Goal: Task Accomplishment & Management: Manage account settings

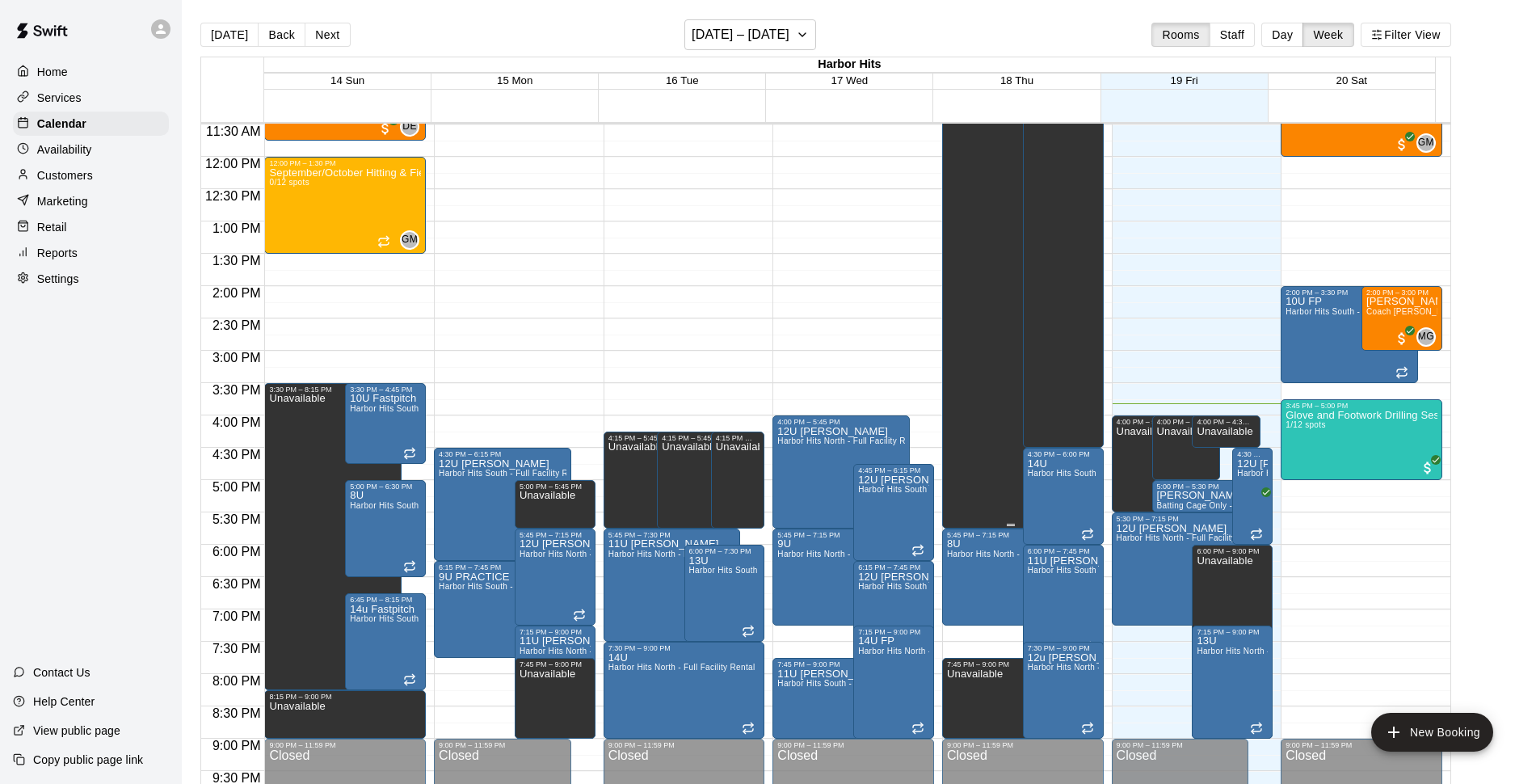
scroll to position [707, 0]
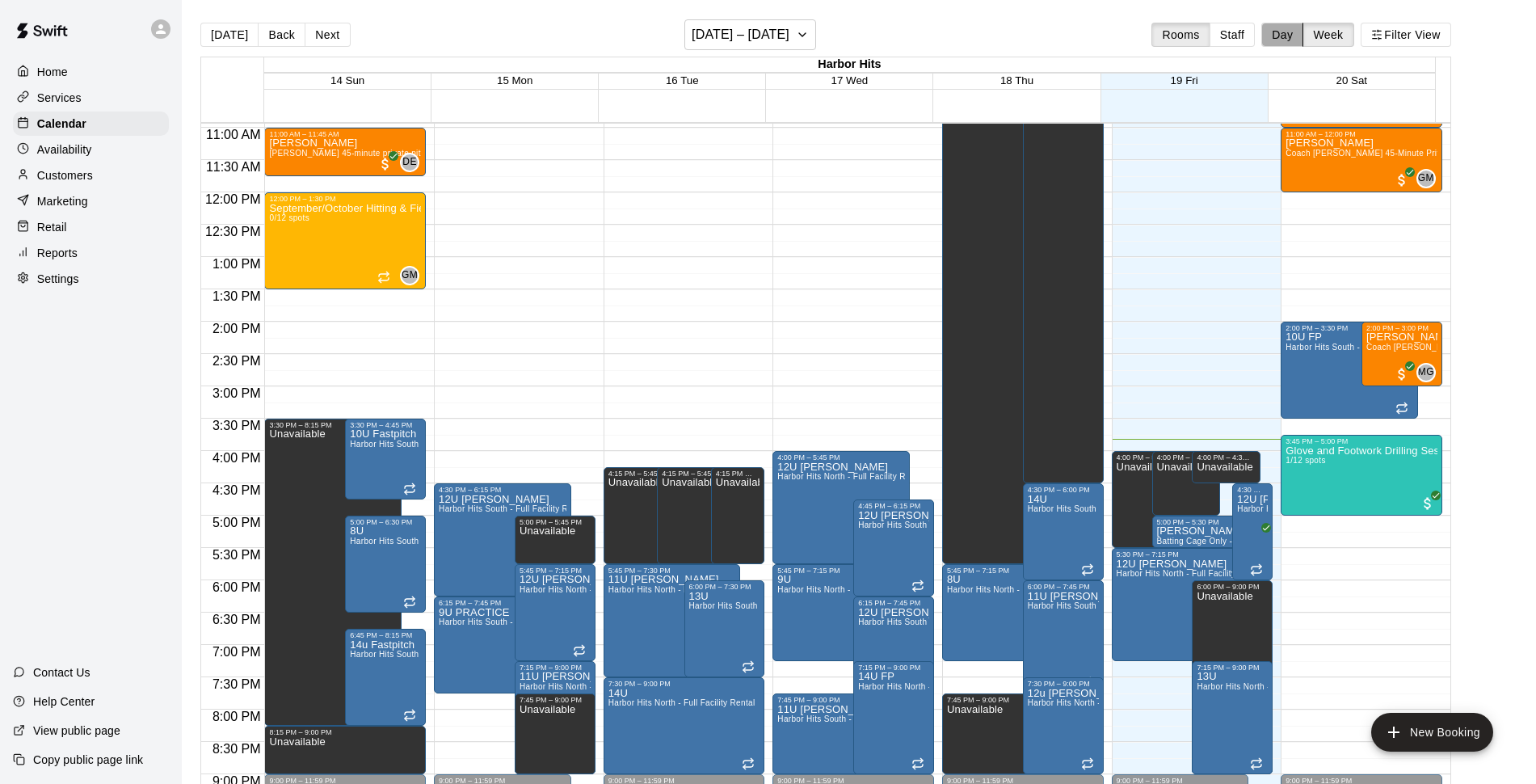
click at [1293, 37] on button "Day" at bounding box center [1282, 35] width 42 height 24
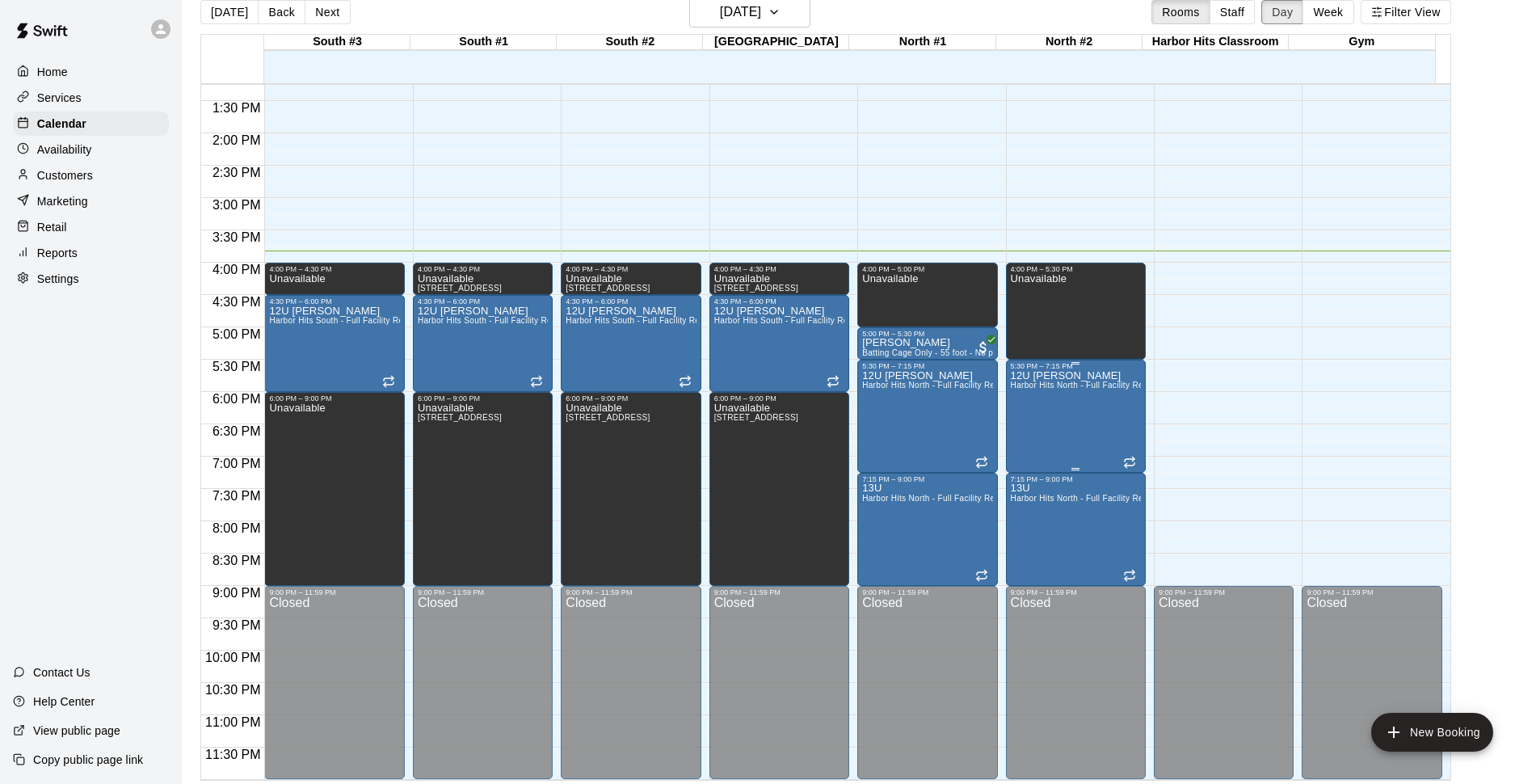
scroll to position [26, 0]
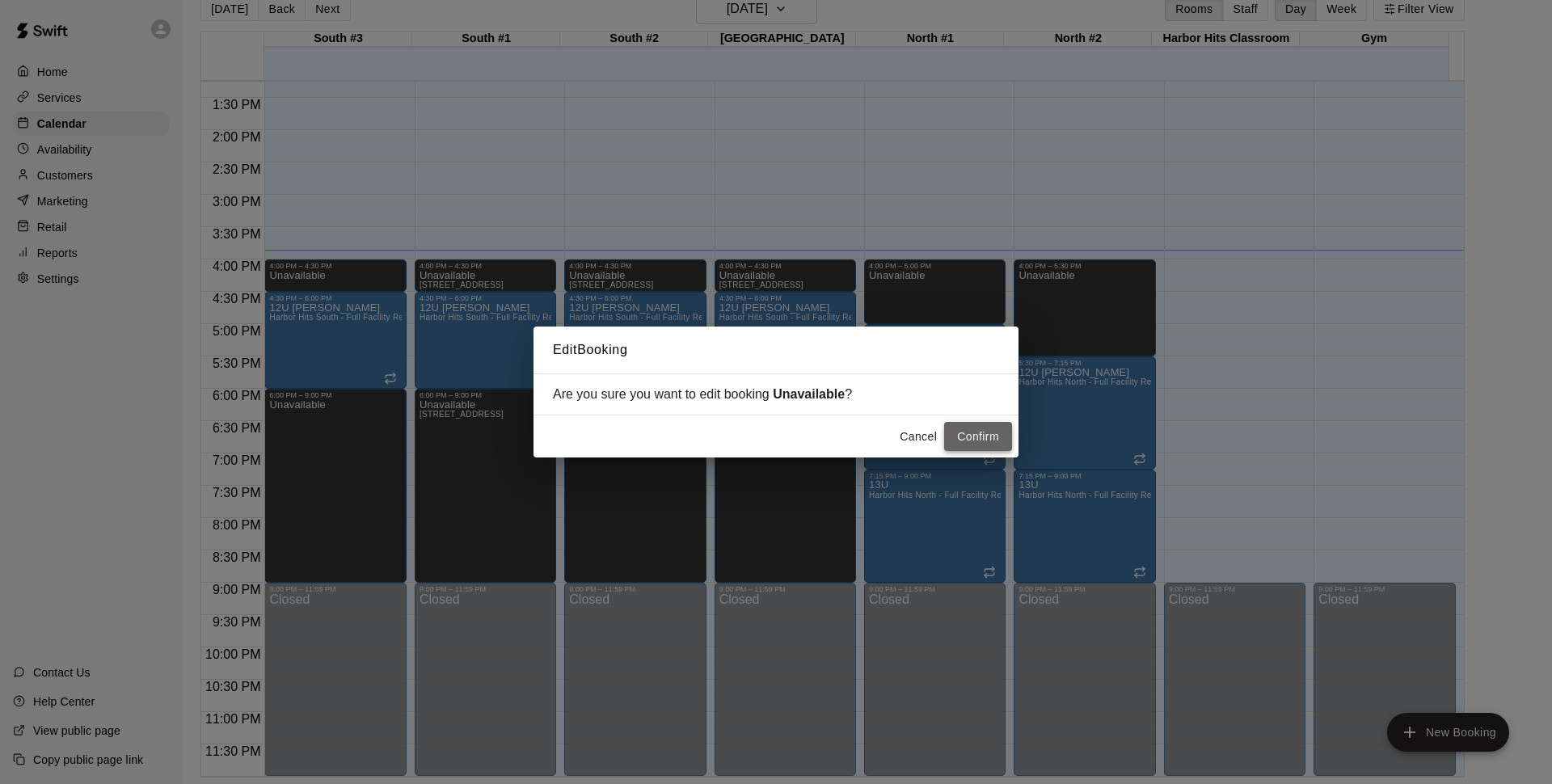
click at [991, 433] on button "Confirm" at bounding box center [978, 437] width 68 height 30
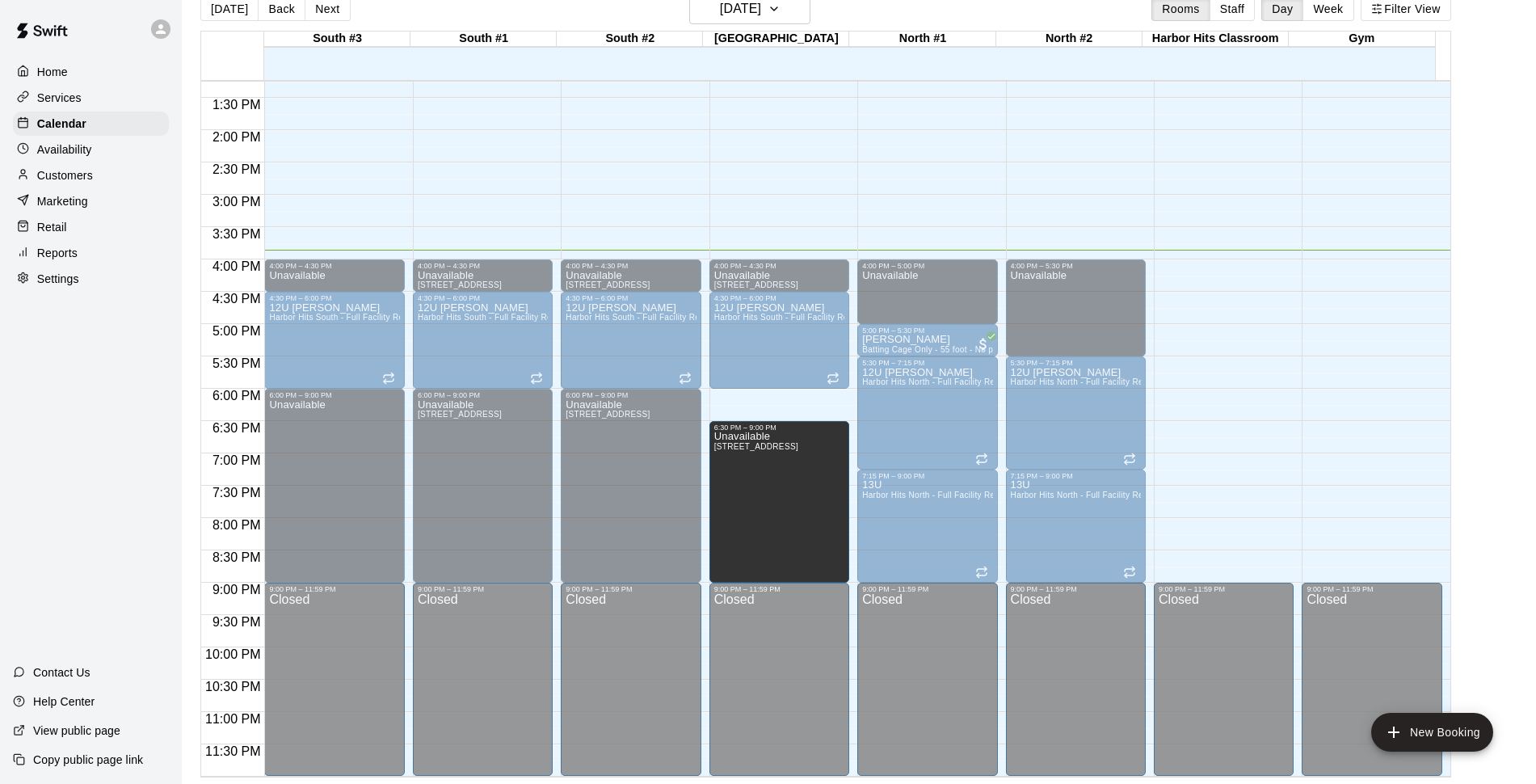
drag, startPoint x: 776, startPoint y: 392, endPoint x: 779, endPoint y: 426, distance: 34.1
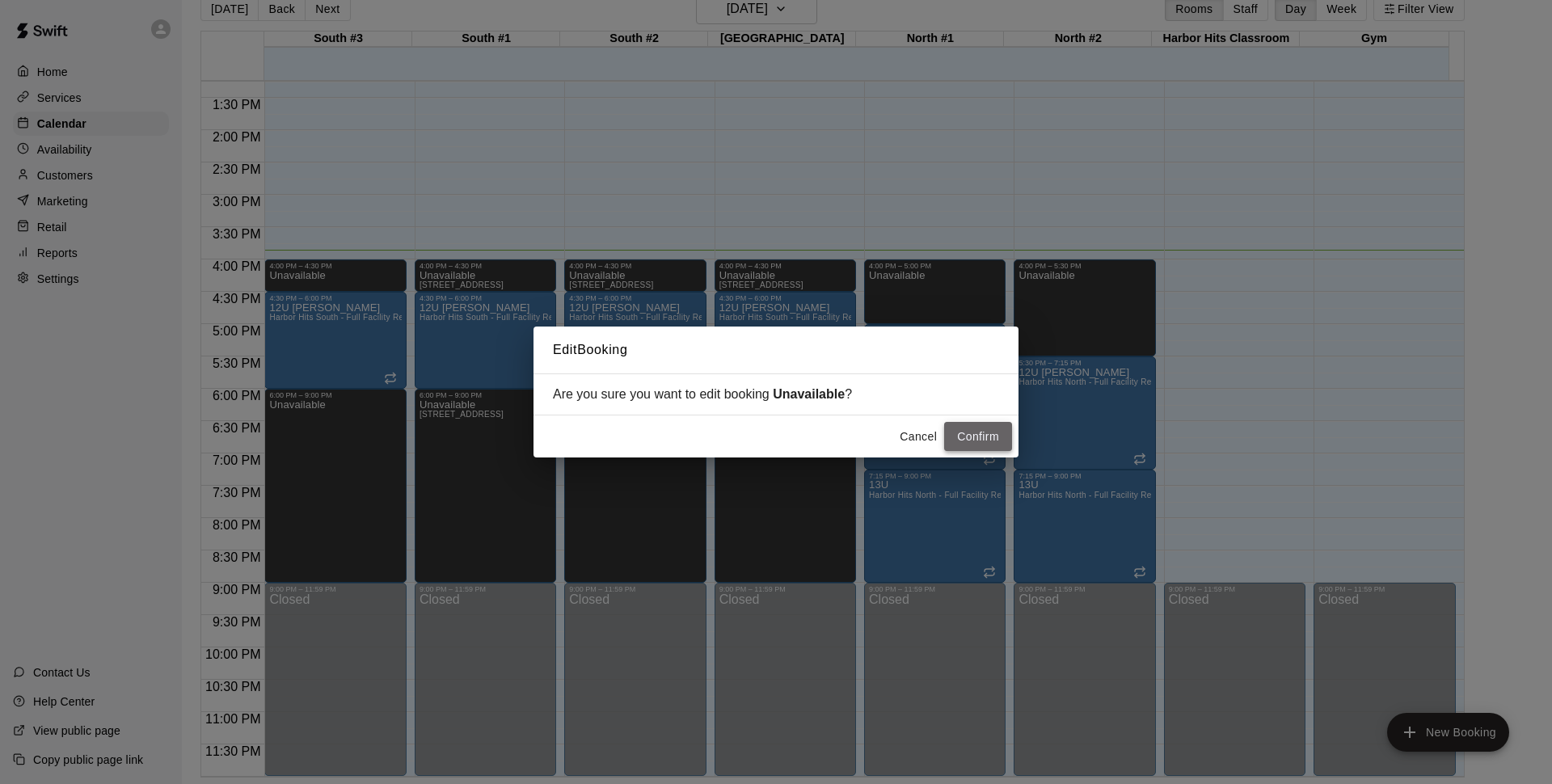
click at [982, 437] on button "Confirm" at bounding box center [978, 437] width 68 height 30
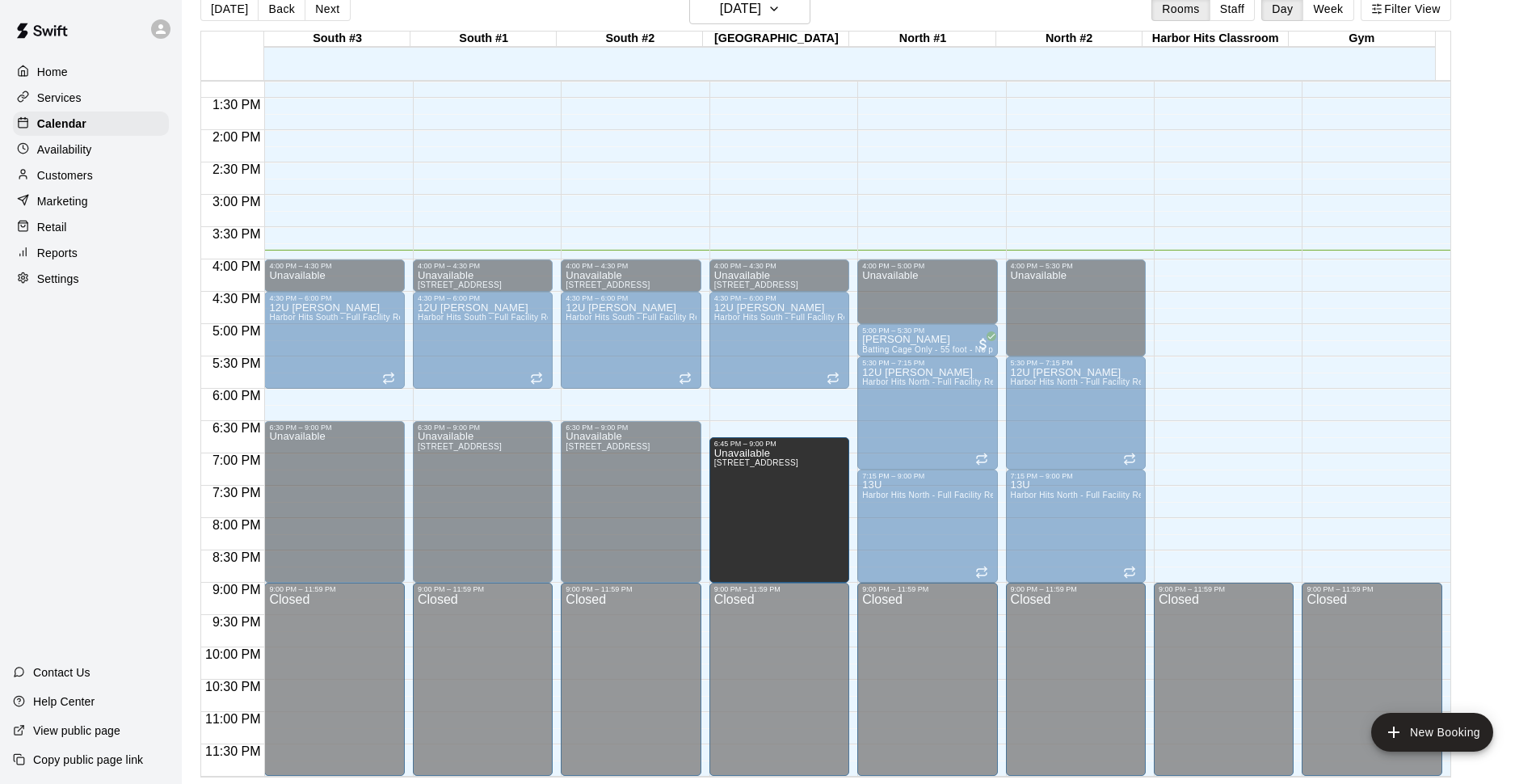
drag, startPoint x: 778, startPoint y: 423, endPoint x: 780, endPoint y: 449, distance: 26.1
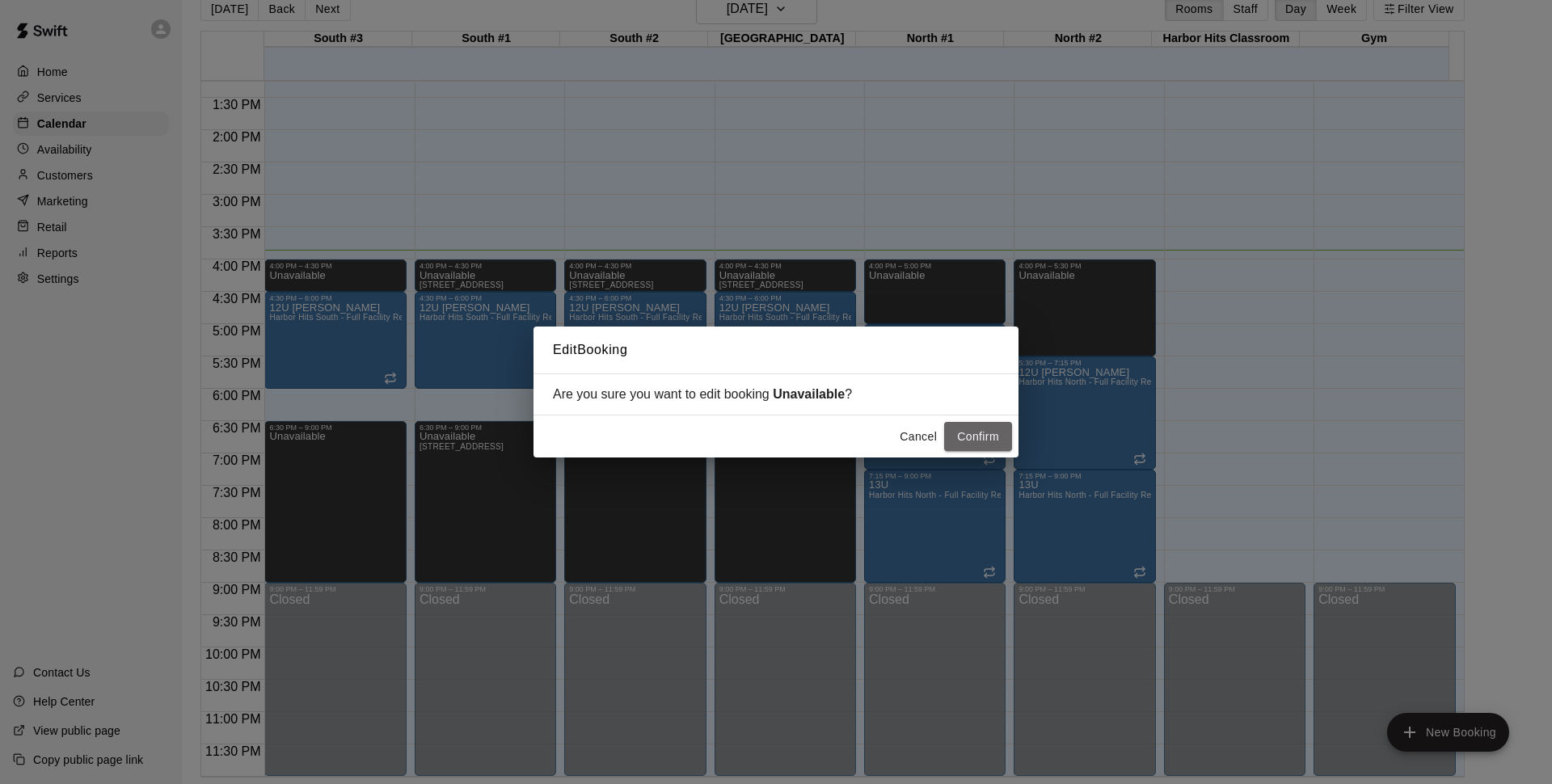
click at [987, 432] on button "Confirm" at bounding box center [978, 437] width 68 height 30
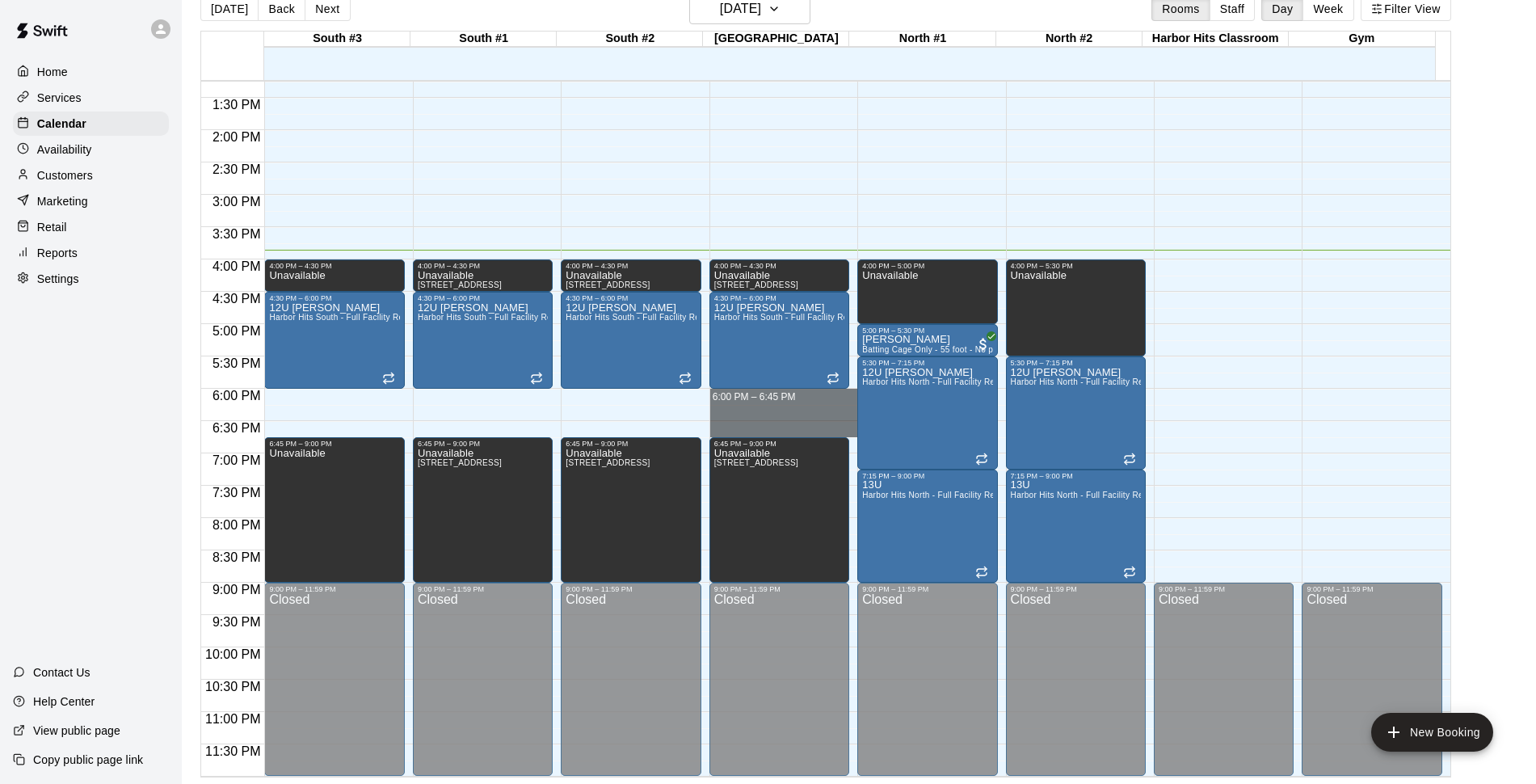
drag, startPoint x: 768, startPoint y: 398, endPoint x: 769, endPoint y: 430, distance: 32.0
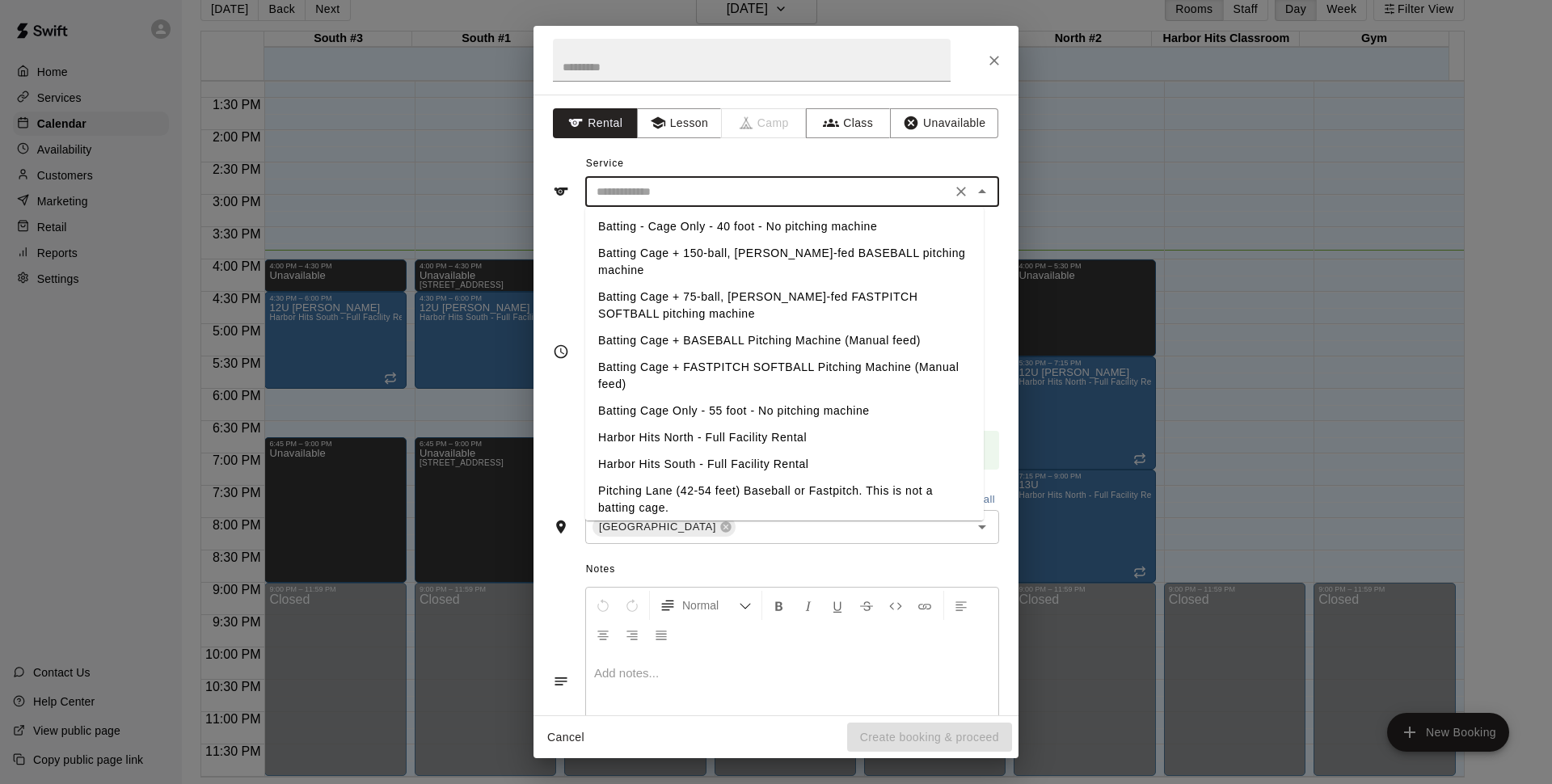
click at [628, 188] on input "text" at bounding box center [769, 192] width 357 height 20
click at [745, 411] on li "Batting Cage Only - 55 foot - No pitching machine" at bounding box center [783, 410] width 398 height 27
type input "**********"
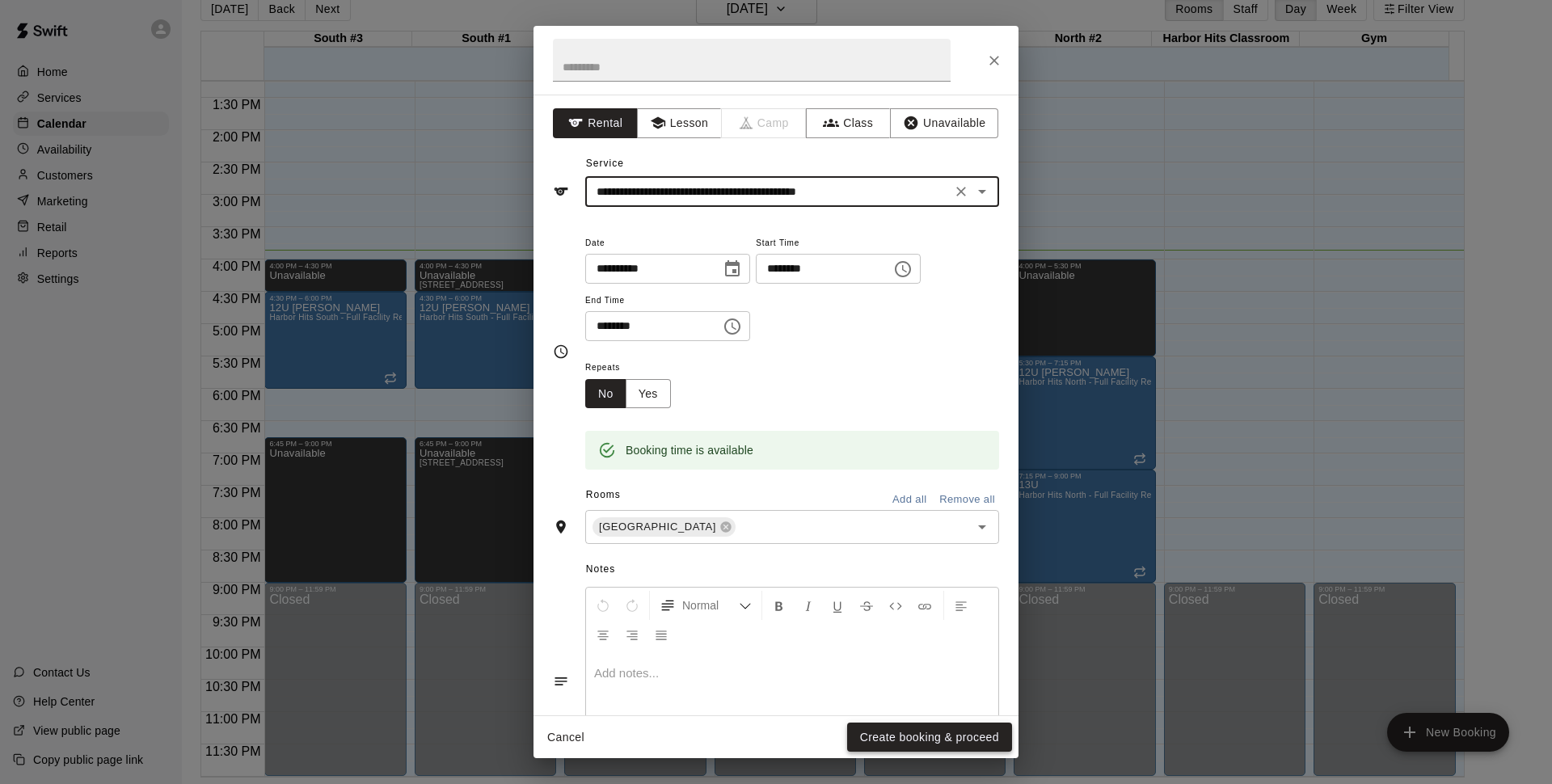
click at [962, 744] on button "Create booking & proceed" at bounding box center [929, 737] width 165 height 30
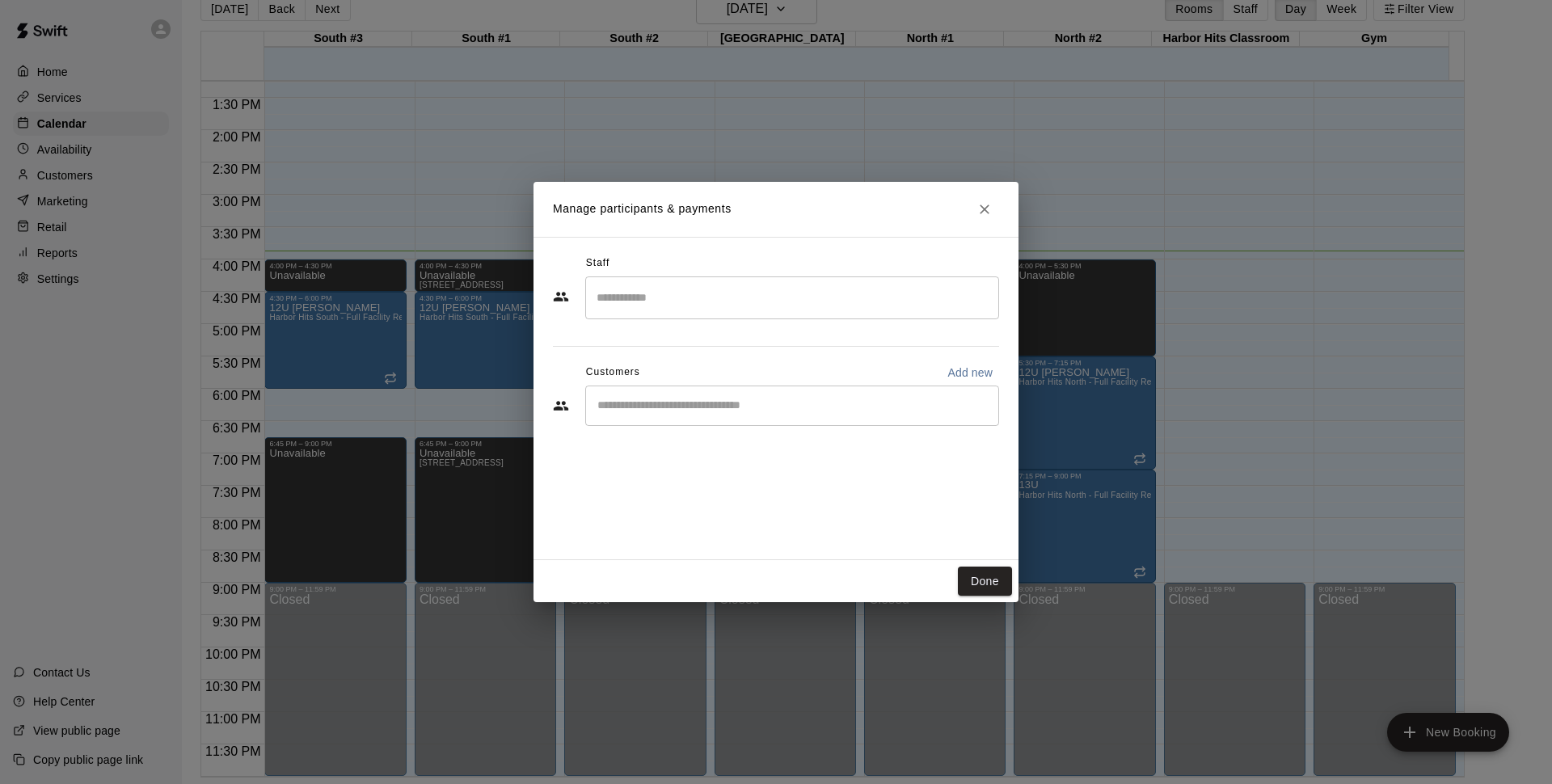
click at [640, 411] on input "Start typing to search customers..." at bounding box center [792, 405] width 399 height 17
type input "*******"
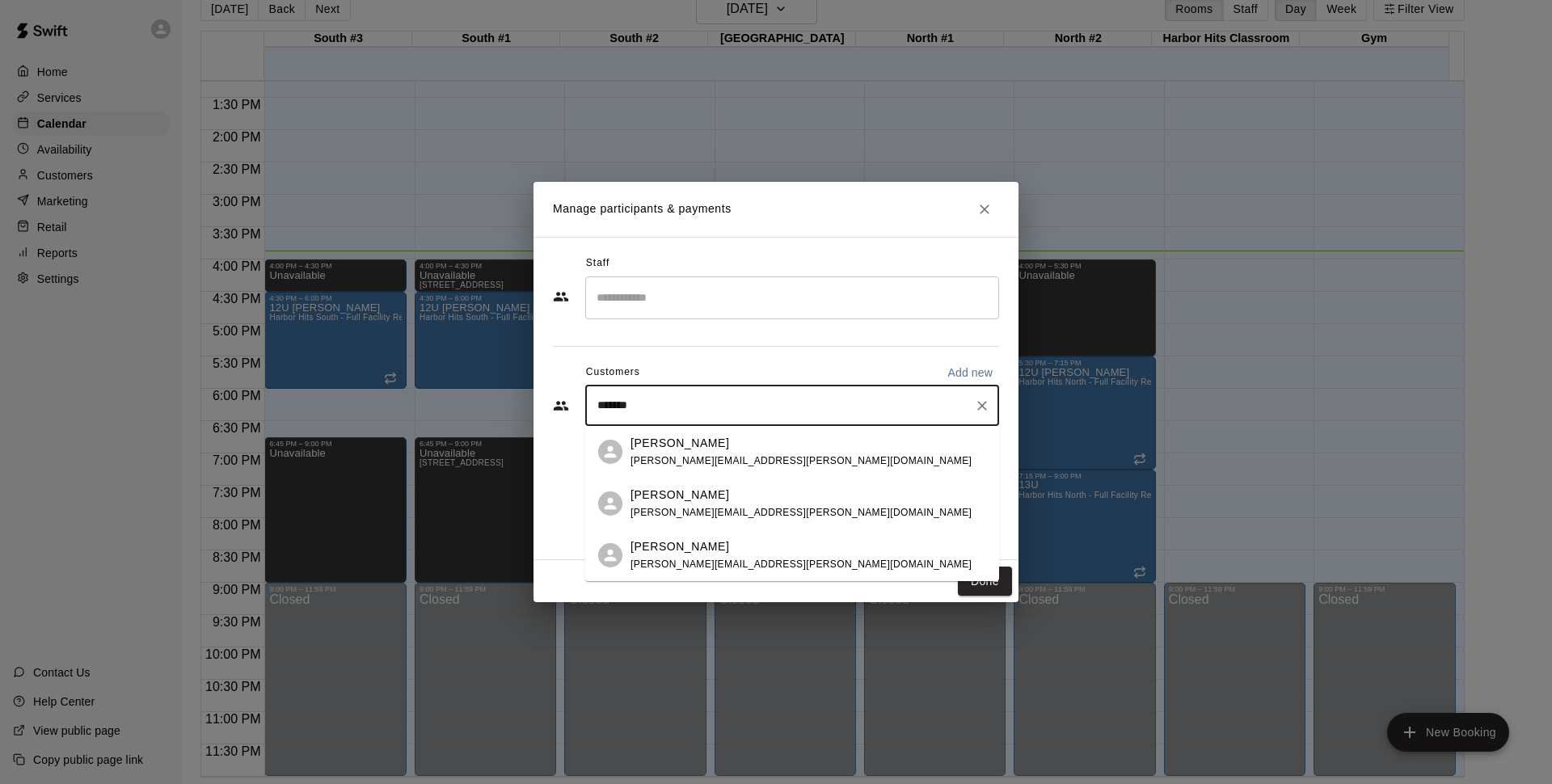
click at [679, 449] on p "[PERSON_NAME]" at bounding box center [679, 443] width 98 height 17
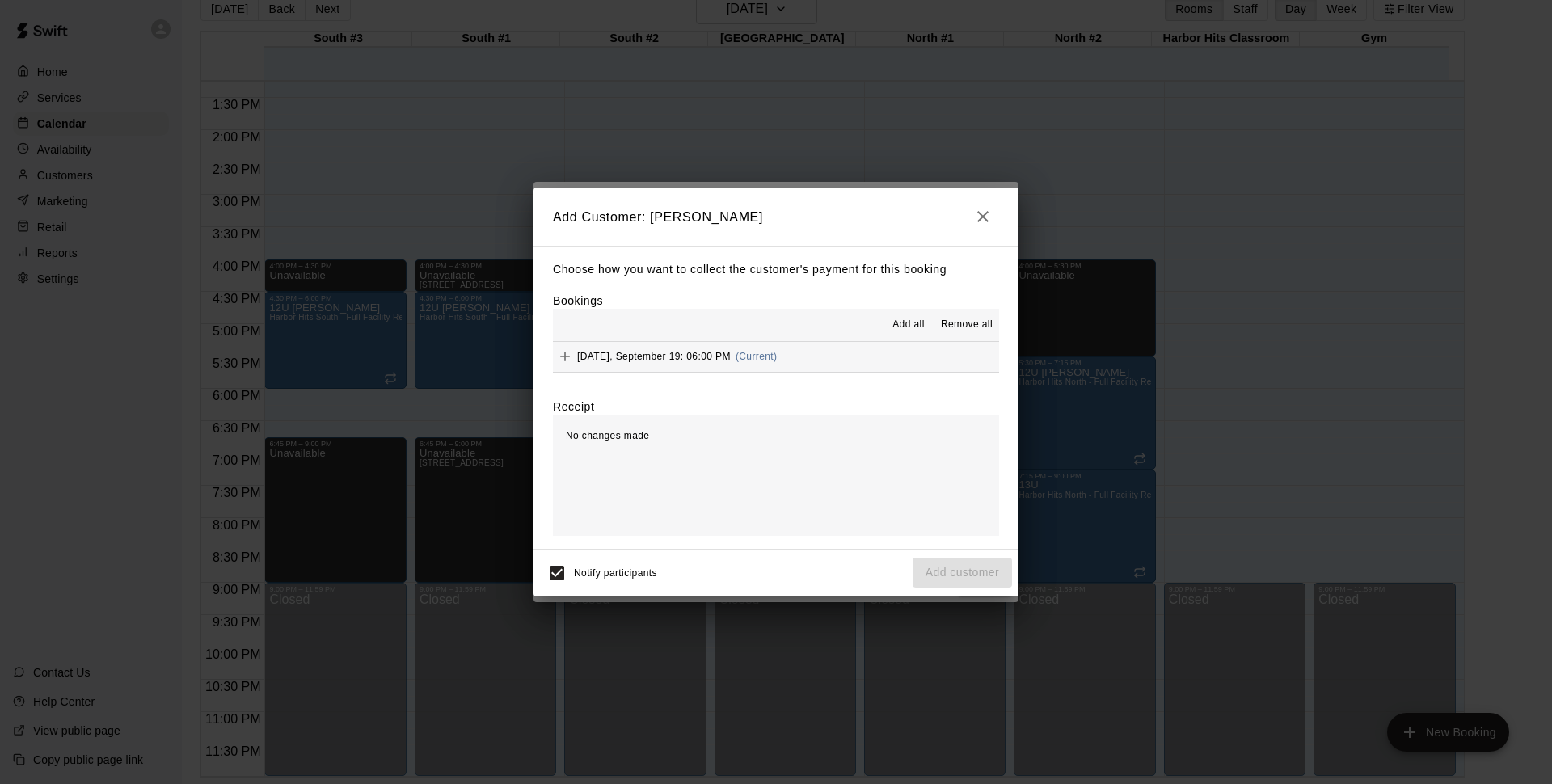
click at [919, 325] on span "Add all" at bounding box center [907, 325] width 32 height 17
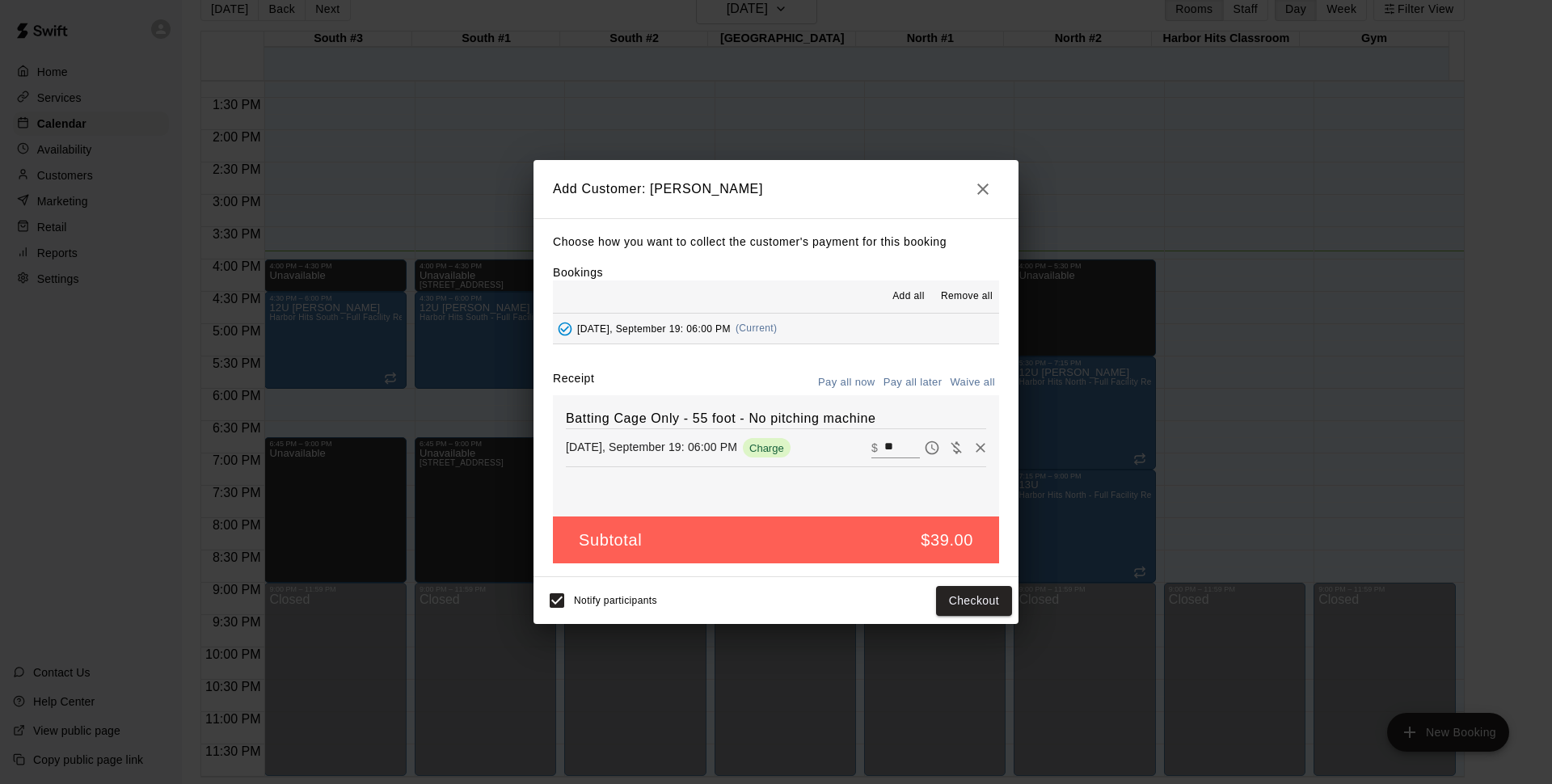
click at [948, 449] on icon "Waive payment" at bounding box center [956, 448] width 17 height 17
type input "*"
click at [976, 597] on button "Add customer" at bounding box center [962, 600] width 99 height 30
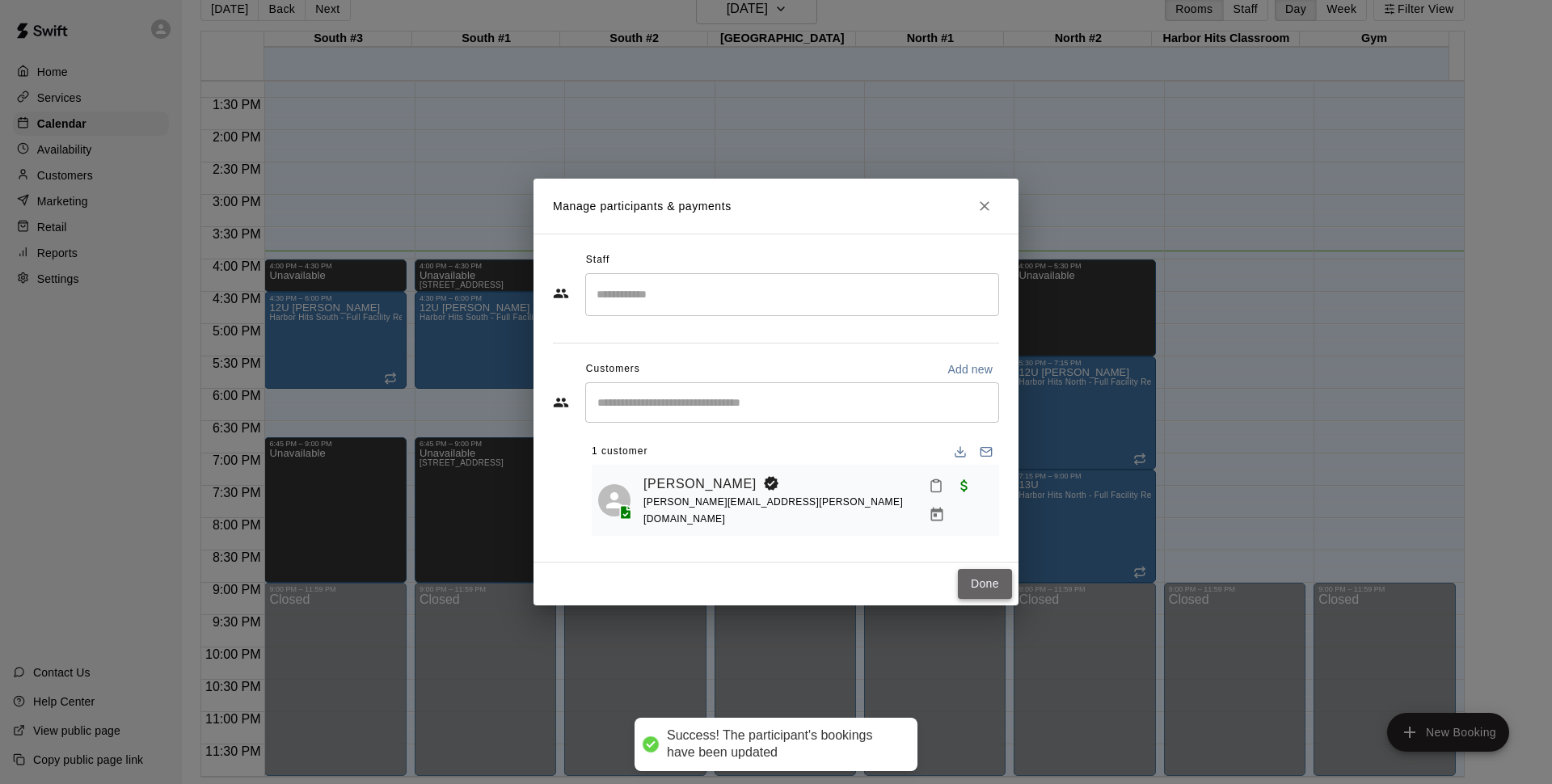
click at [988, 582] on button "Done" at bounding box center [985, 584] width 54 height 30
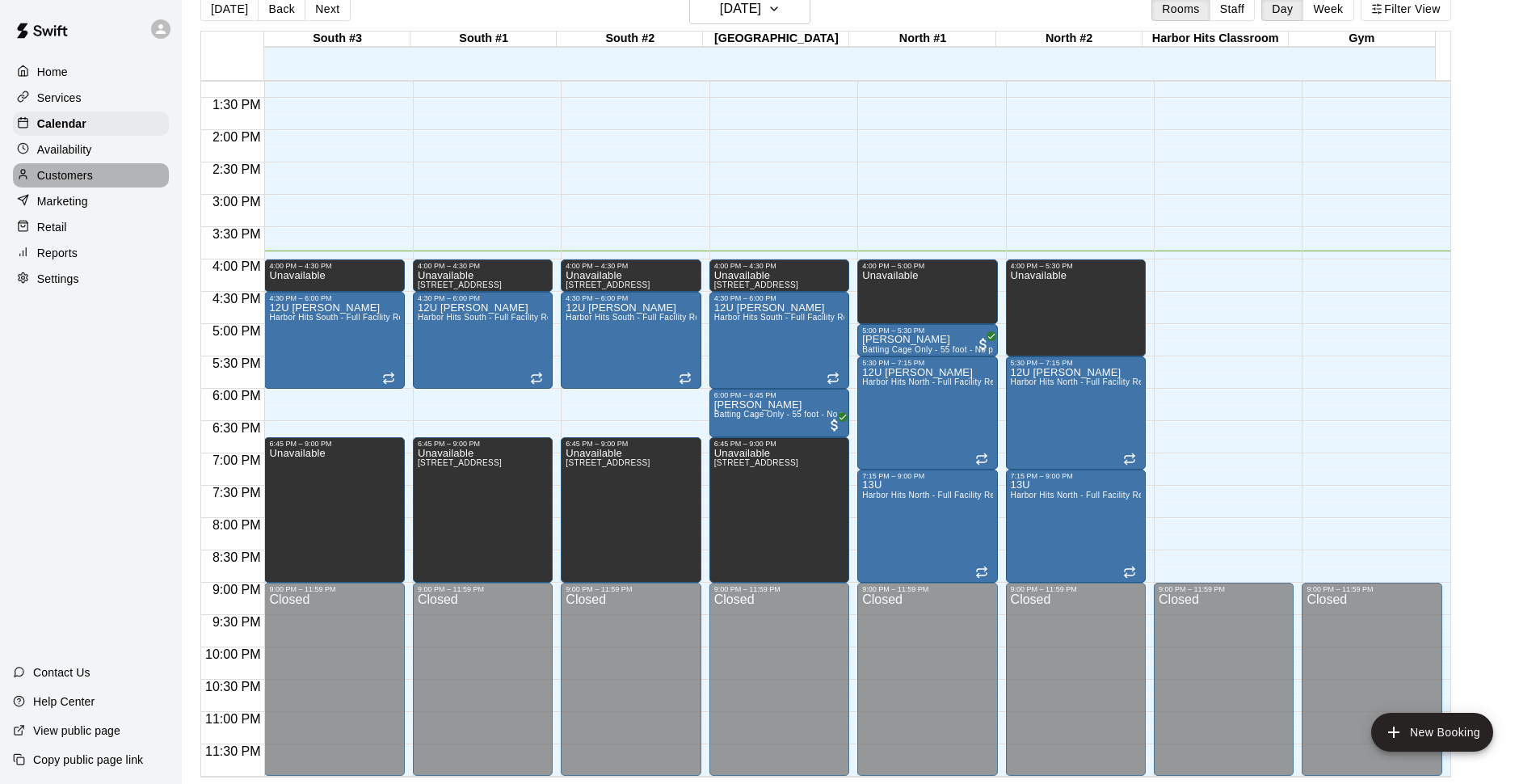
click at [63, 184] on p "Customers" at bounding box center [64, 176] width 56 height 17
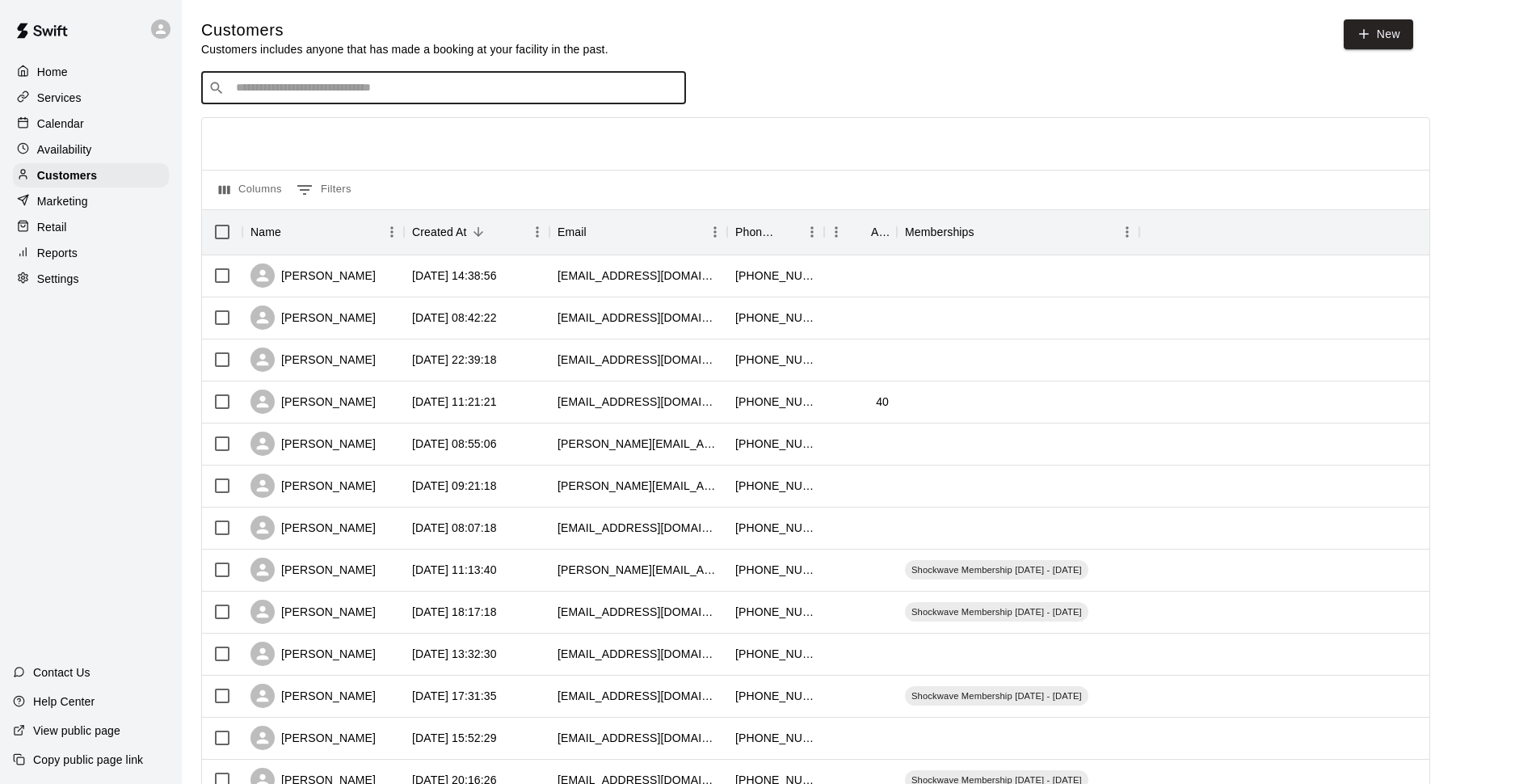
click at [341, 89] on input "Search customers by name or email" at bounding box center [454, 88] width 448 height 17
type input "*******"
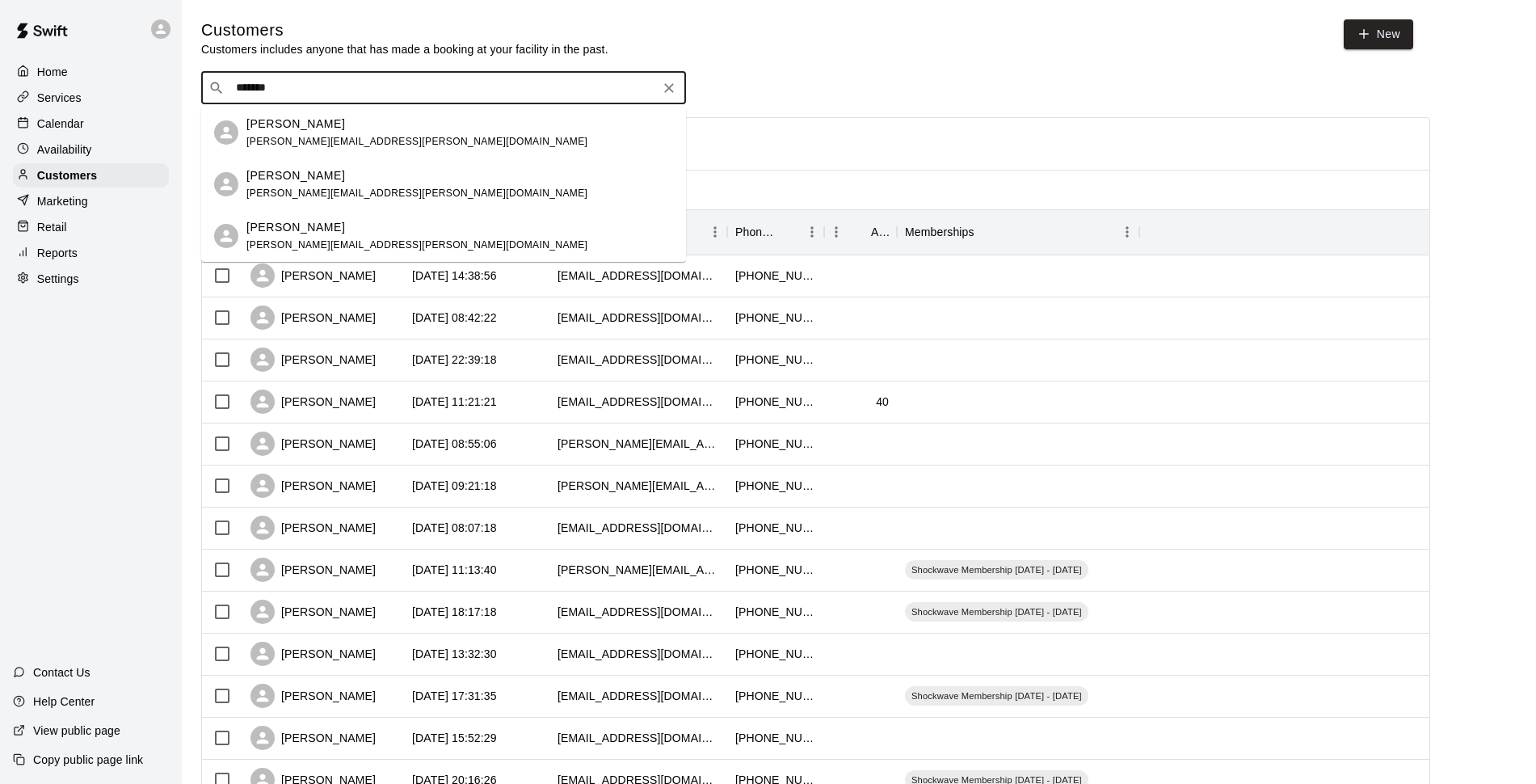
click at [340, 125] on div "[PERSON_NAME]" at bounding box center [416, 124] width 341 height 17
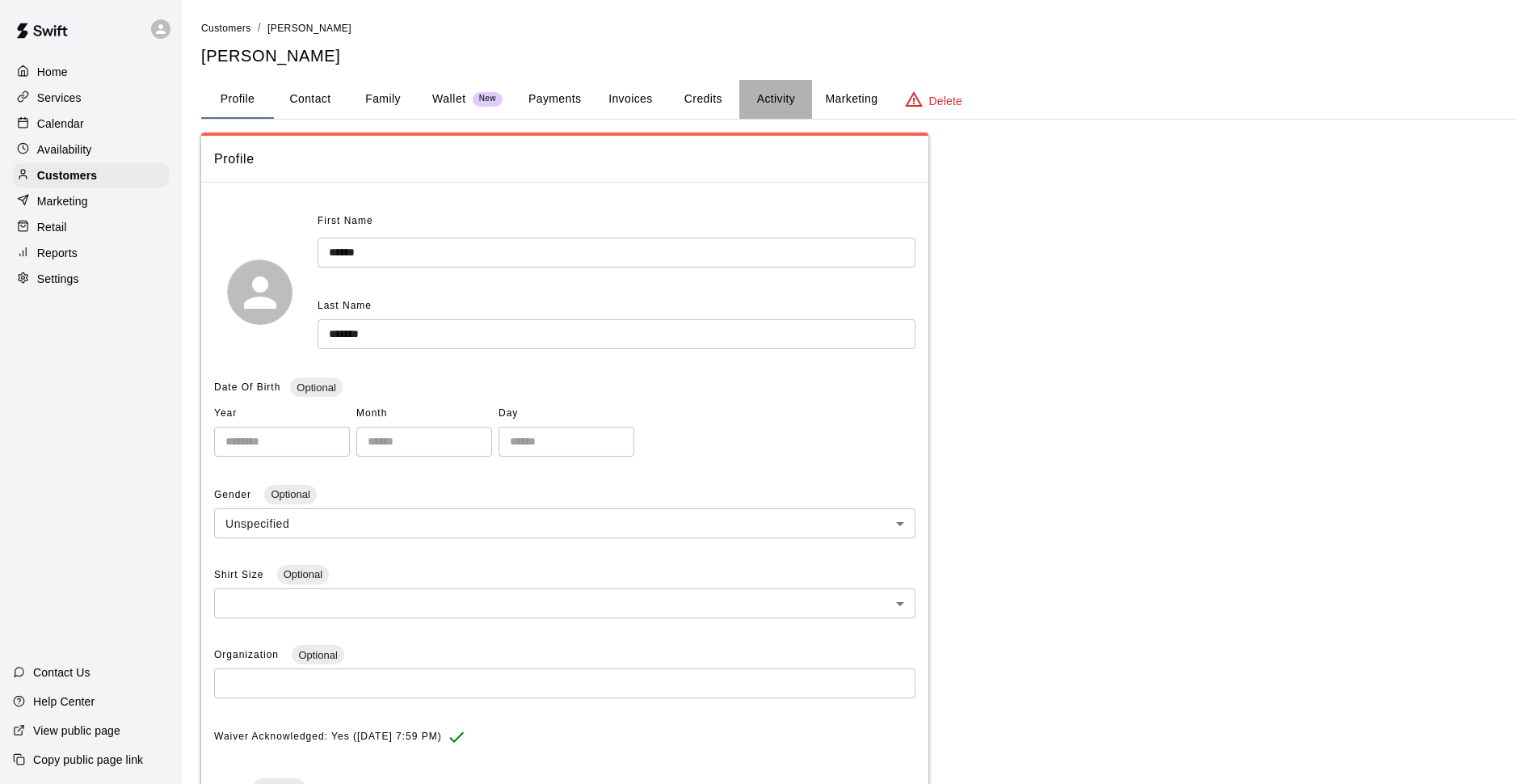
click at [776, 97] on button "Activity" at bounding box center [775, 99] width 73 height 39
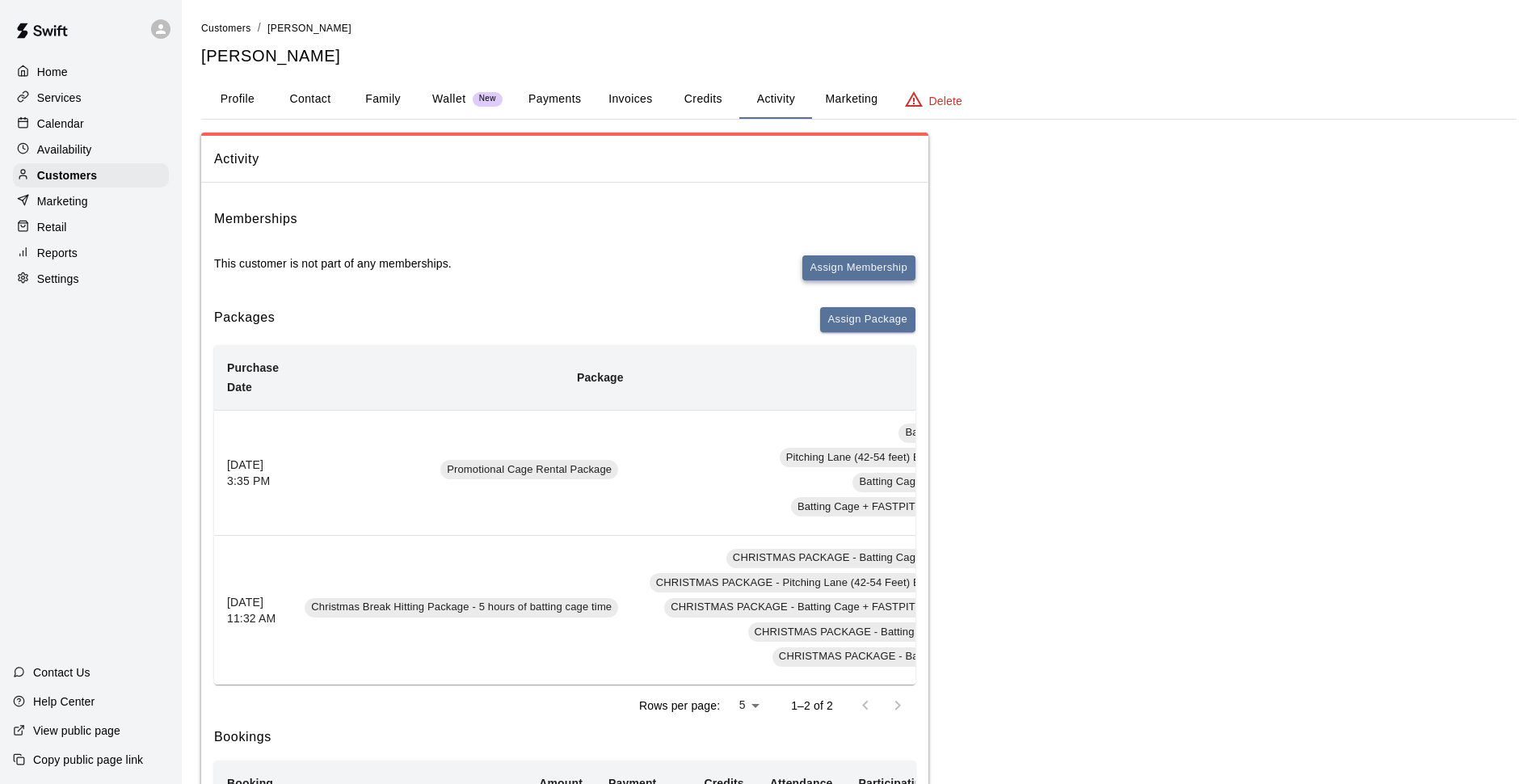
click at [865, 270] on button "Assign Membership" at bounding box center [859, 267] width 113 height 25
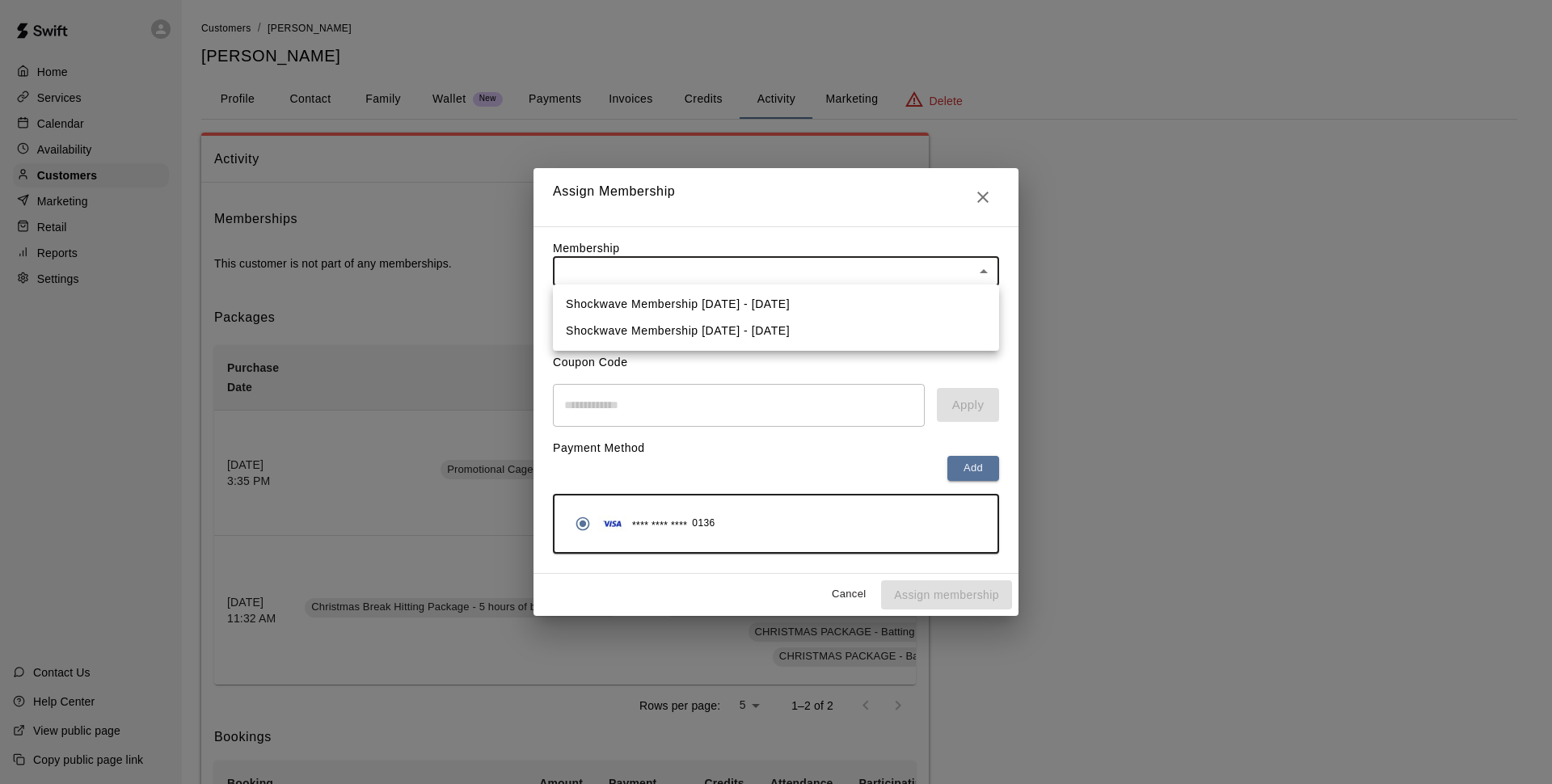
click at [746, 329] on li "Shockwave Membership [DATE] - [DATE]" at bounding box center [775, 330] width 446 height 27
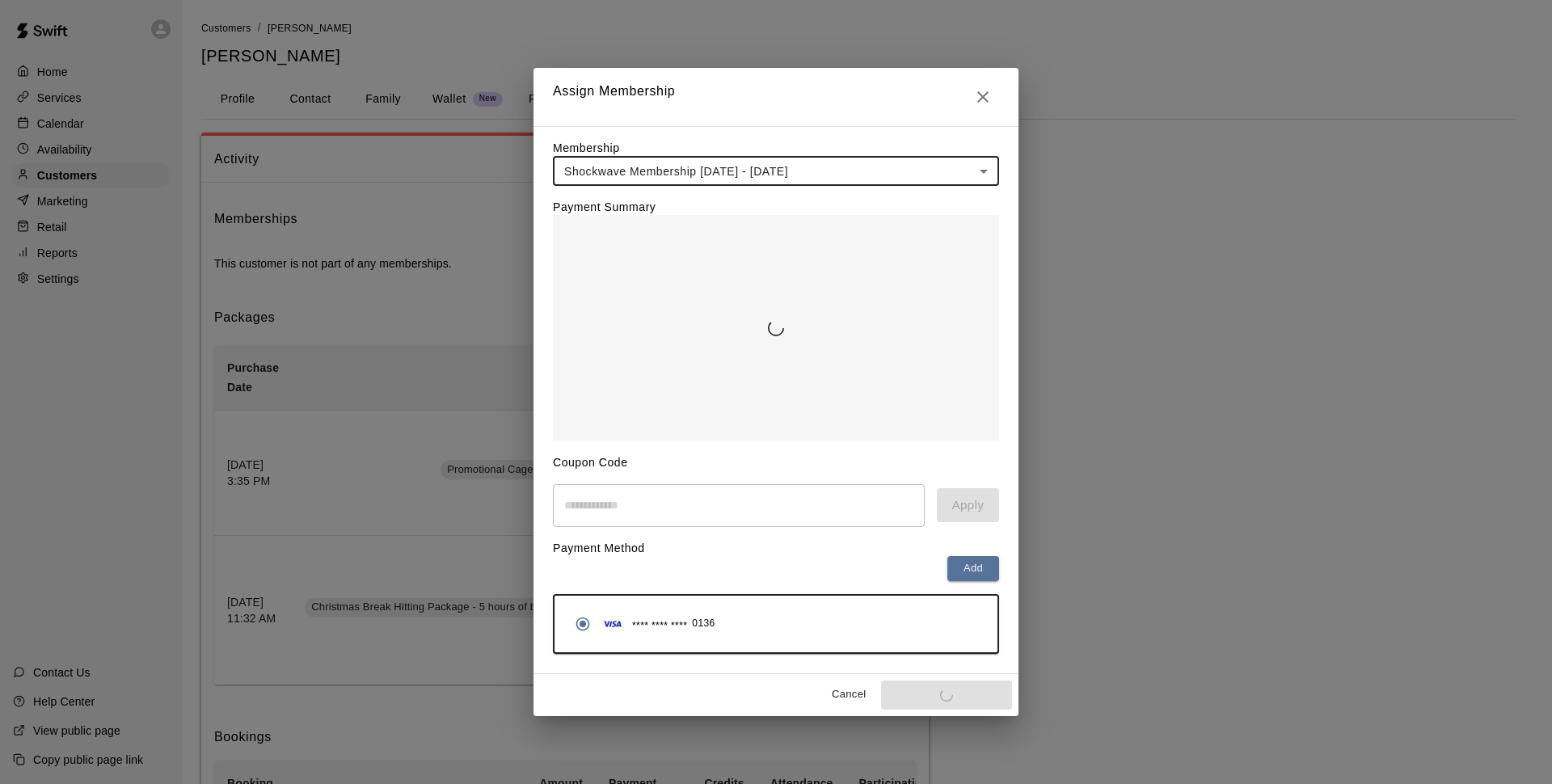
type input "**********"
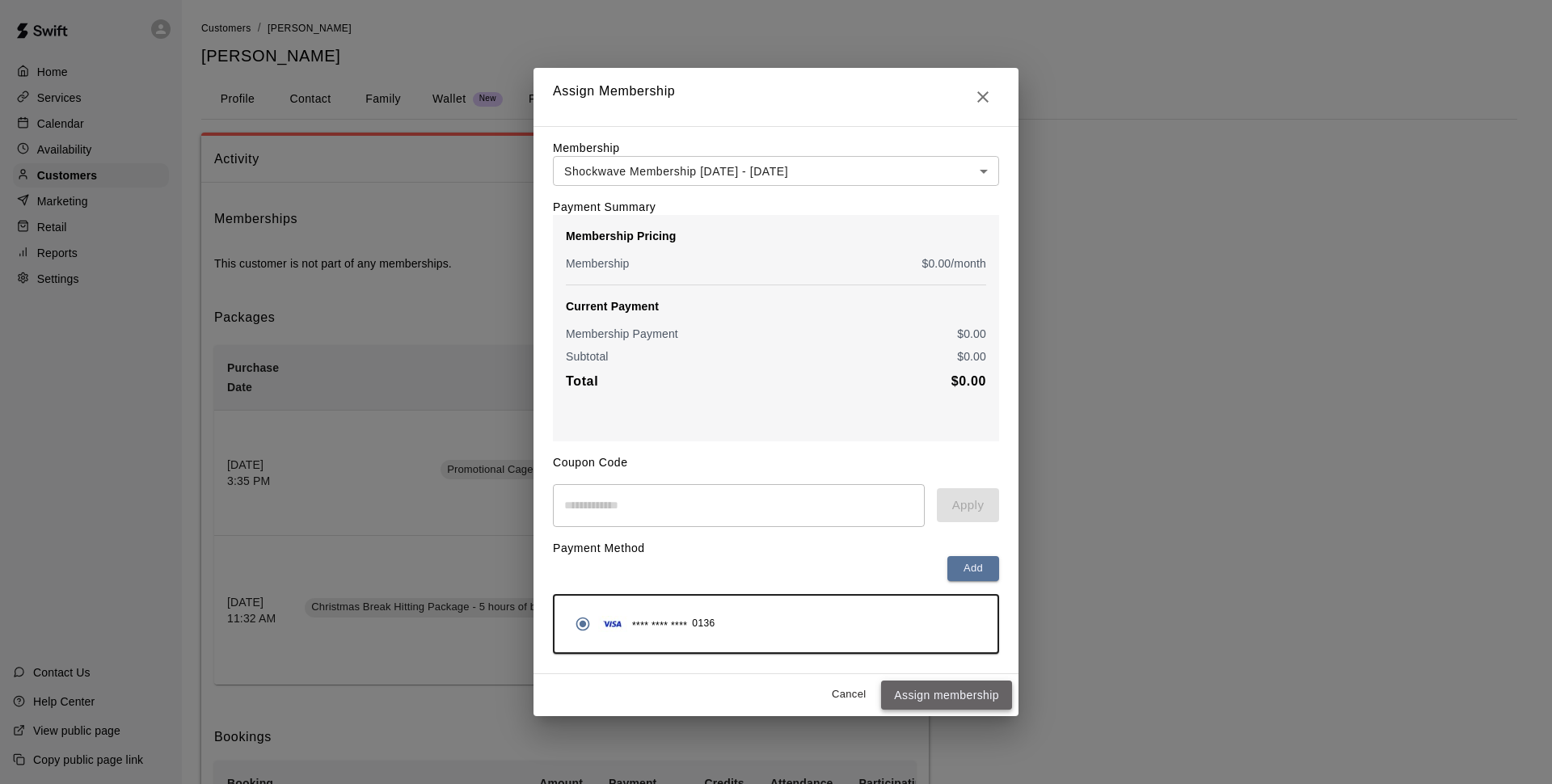
click at [925, 703] on button "Assign membership" at bounding box center [946, 695] width 131 height 30
